Goal: Task Accomplishment & Management: Manage account settings

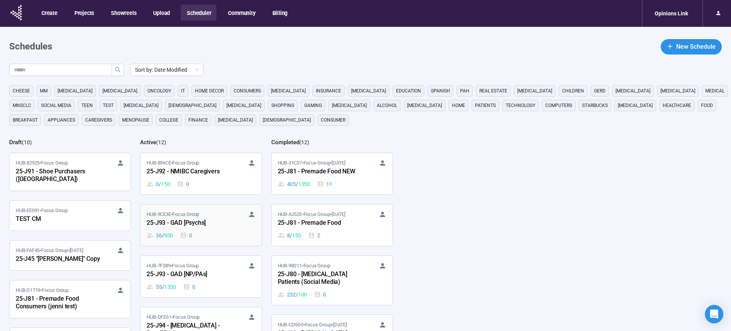
click at [197, 224] on div "25-J93 - GAD [Psychs]" at bounding box center [189, 223] width 84 height 10
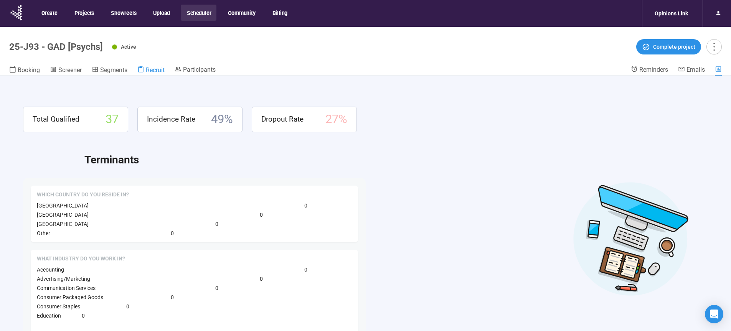
click at [151, 72] on span "Recruit" at bounding box center [155, 69] width 19 height 7
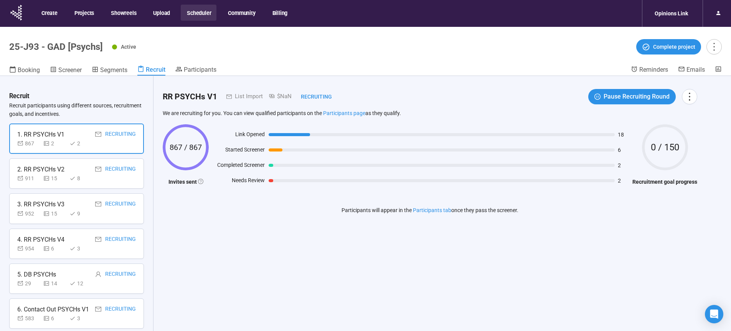
scroll to position [6, 0]
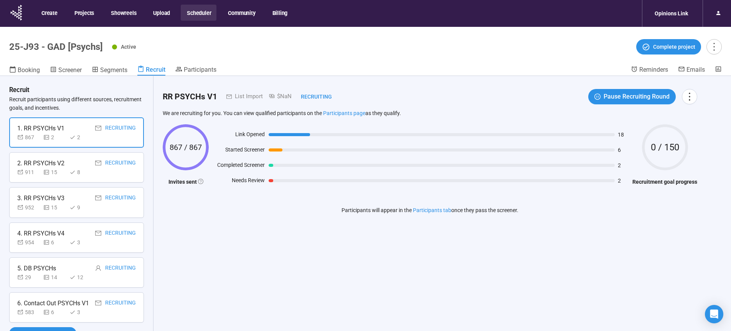
click at [93, 317] on div "6. Contact Out PSYCHs V1 Recruiting 583 6 3" at bounding box center [76, 307] width 135 height 30
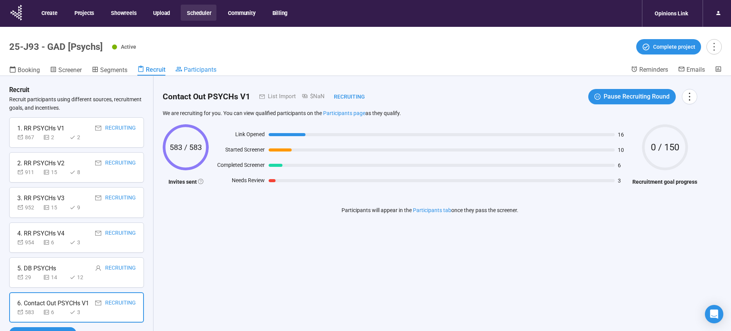
click at [195, 70] on span "Participants" at bounding box center [200, 69] width 33 height 7
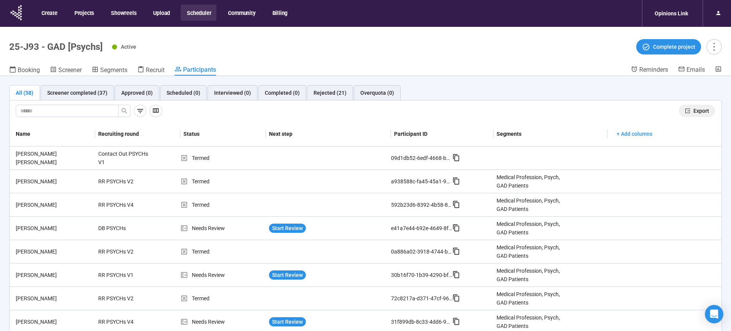
click at [699, 111] on span "Export" at bounding box center [702, 111] width 16 height 8
click at [153, 69] on span "Recruit" at bounding box center [155, 69] width 19 height 7
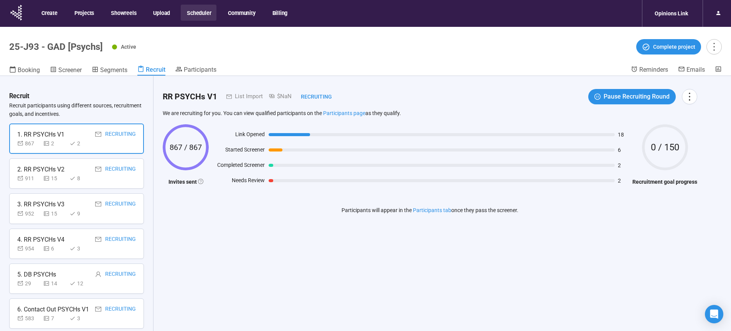
scroll to position [6, 0]
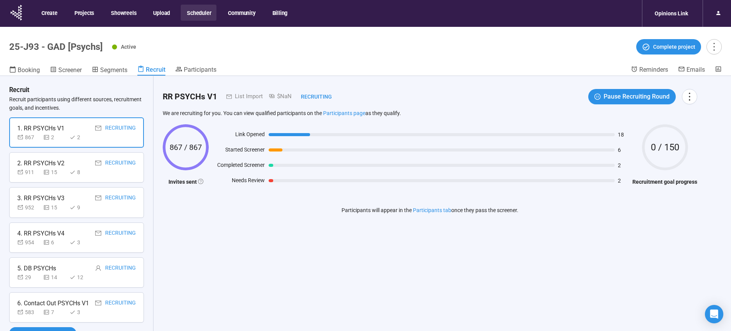
click at [107, 320] on div "6. Contact Out PSYCHs V1 Recruiting 583 7 3" at bounding box center [76, 307] width 135 height 30
